Goal: Task Accomplishment & Management: Use online tool/utility

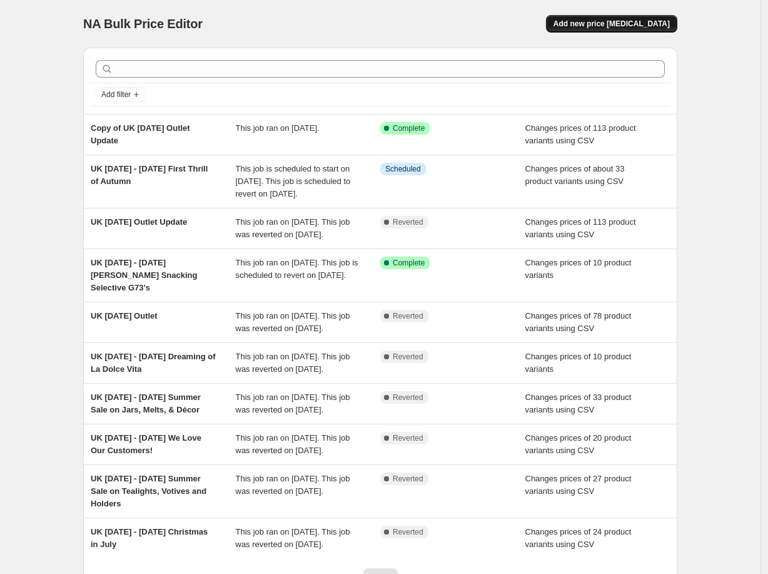
click at [635, 23] on span "Add new price change job" at bounding box center [612, 24] width 116 height 10
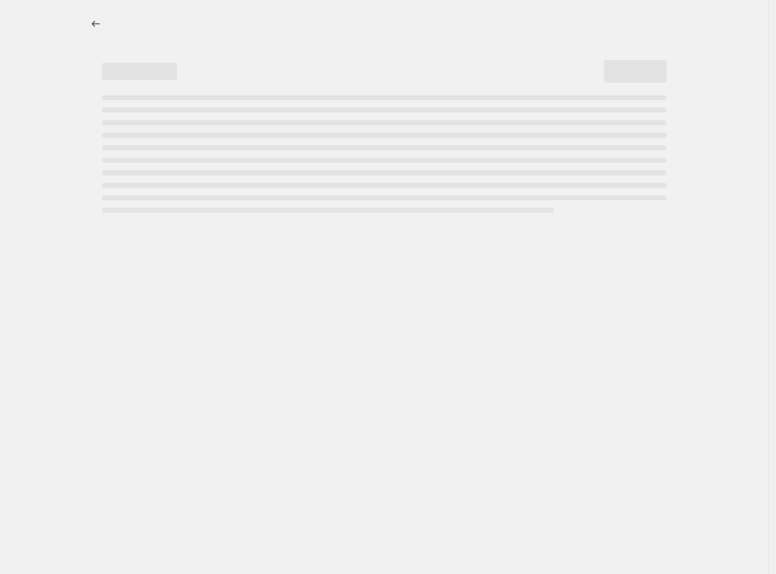
select select "percentage"
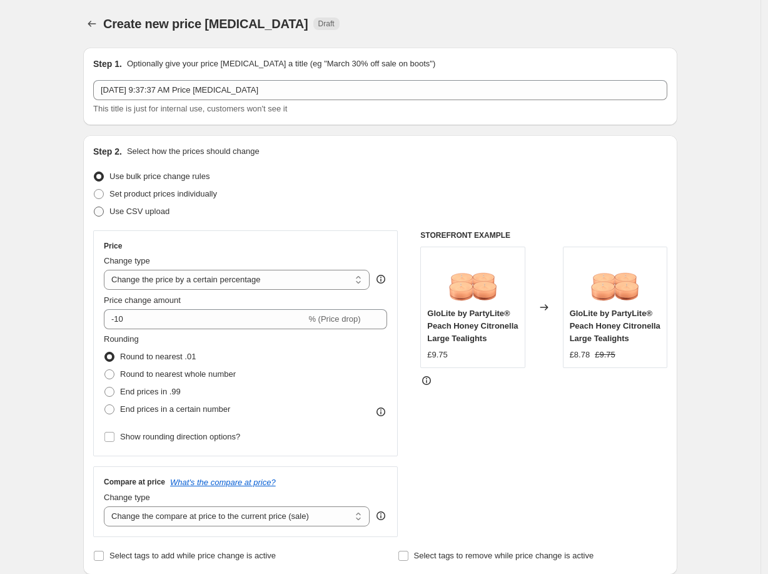
click at [102, 208] on span at bounding box center [99, 211] width 10 height 10
click at [94, 207] on input "Use CSV upload" at bounding box center [94, 206] width 1 height 1
radio input "true"
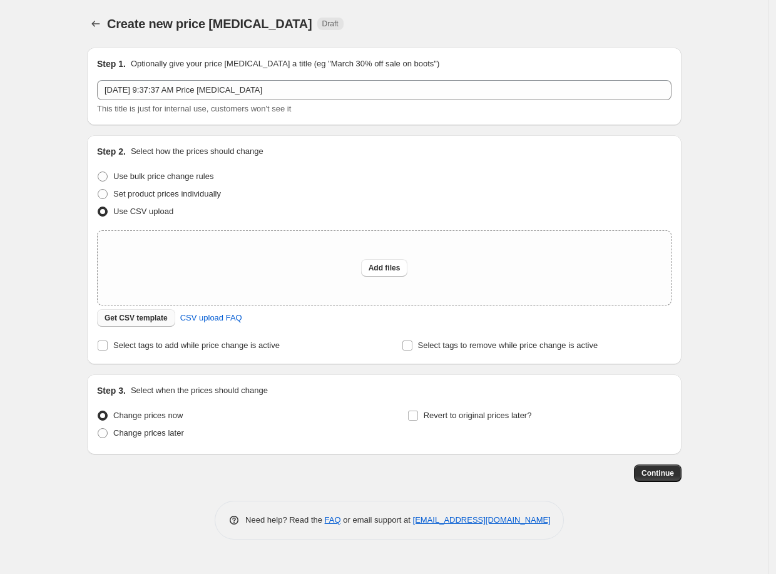
click at [144, 321] on span "Get CSV template" at bounding box center [135, 318] width 63 height 10
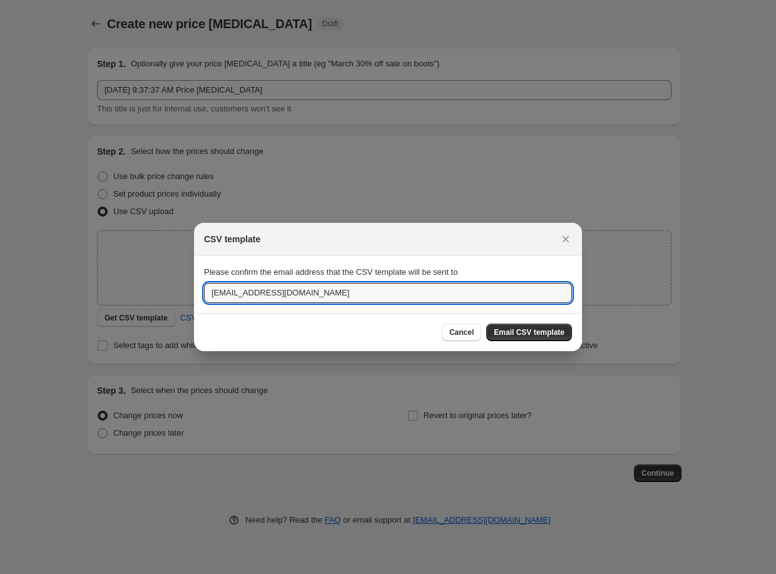
drag, startPoint x: 245, startPoint y: 291, endPoint x: 145, endPoint y: 289, distance: 100.1
click at [145, 573] on div "CSV template Please confirm the email address that the CSV template will be sen…" at bounding box center [388, 574] width 776 height 0
type input "jgrew@partylite.com"
click at [532, 335] on span "Email CSV template" at bounding box center [529, 332] width 71 height 10
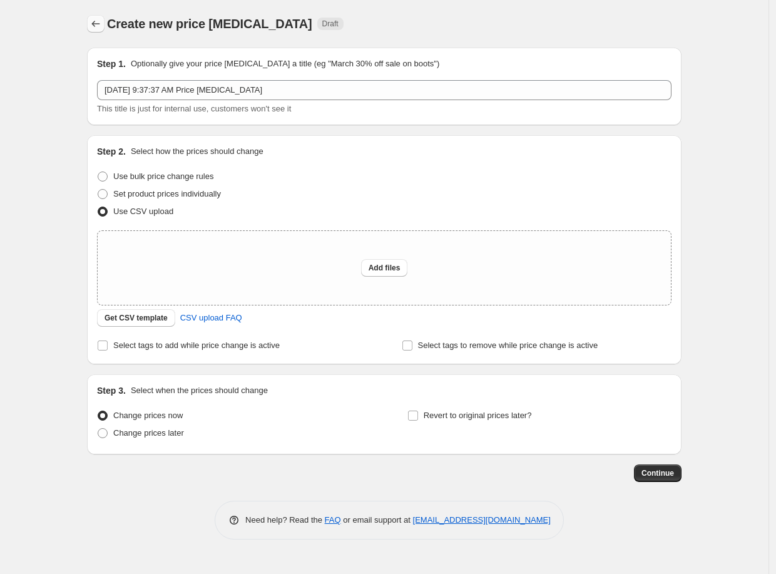
click at [100, 25] on icon "Price change jobs" at bounding box center [95, 24] width 13 height 13
